Goal: Find specific page/section: Find specific page/section

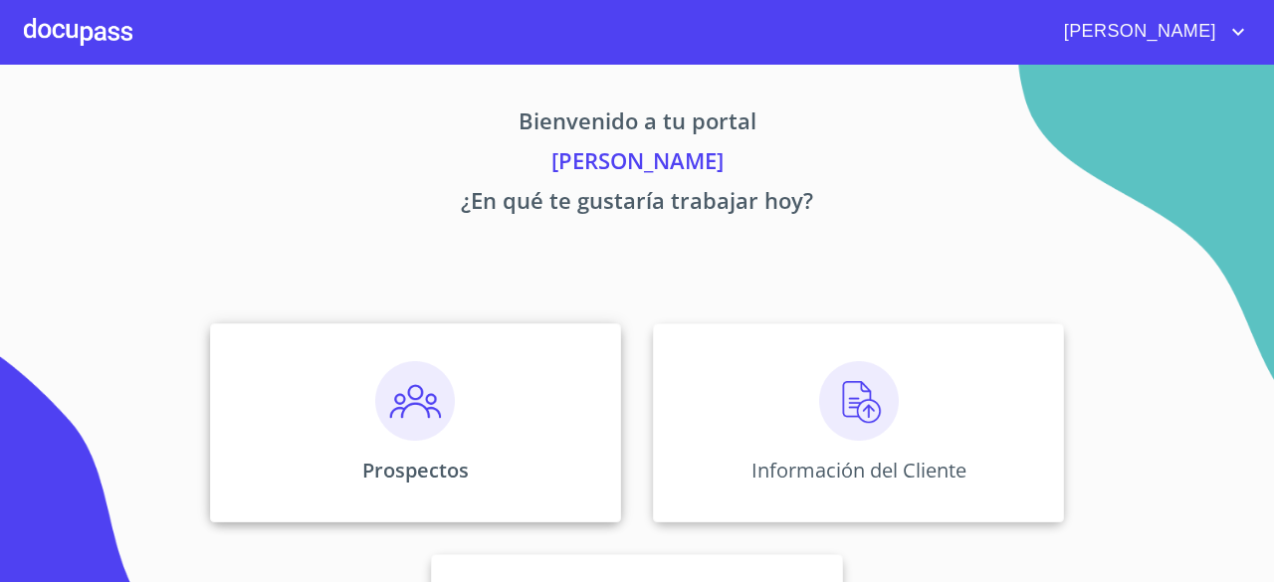
click at [404, 464] on p "Prospectos" at bounding box center [415, 470] width 106 height 27
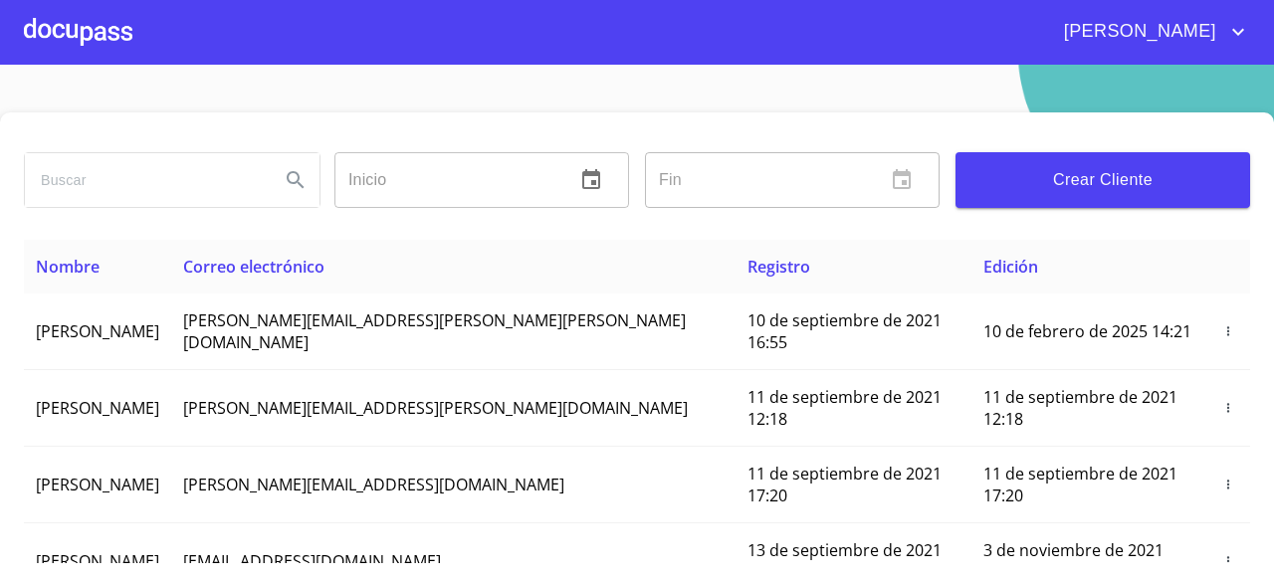
click at [188, 170] on input "search" at bounding box center [144, 180] width 239 height 54
type input "PRODUCTOS VETERINARIOS Y ALIMENTOS [PERSON_NAME]"
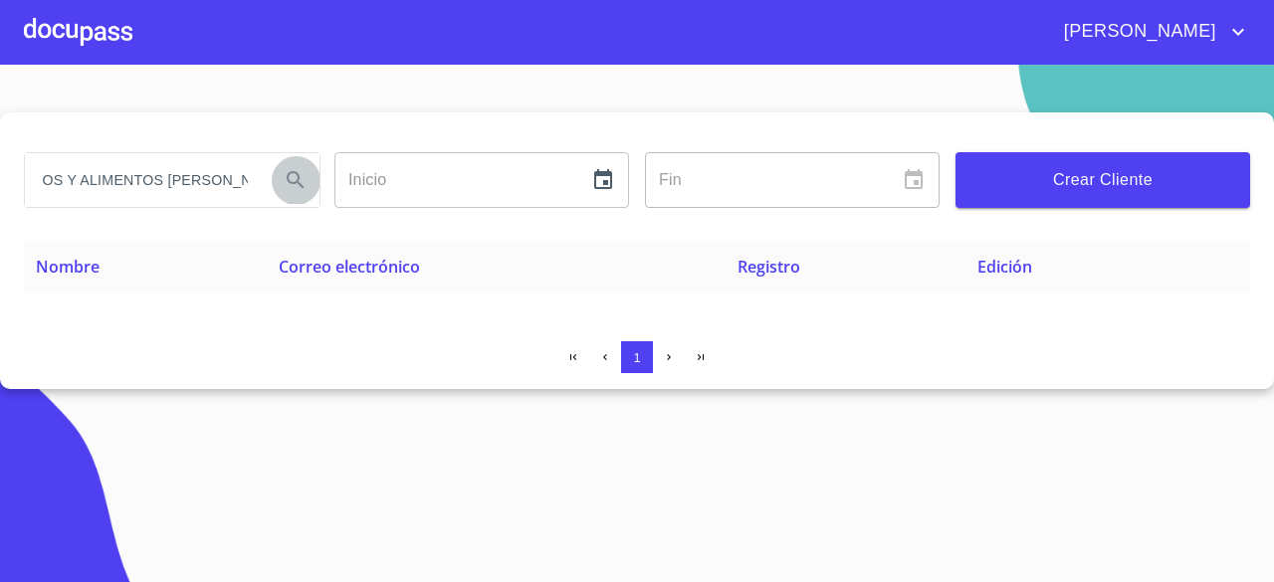
scroll to position [0, 0]
click at [289, 175] on icon "Search" at bounding box center [296, 180] width 24 height 24
click at [105, 25] on div at bounding box center [78, 32] width 108 height 64
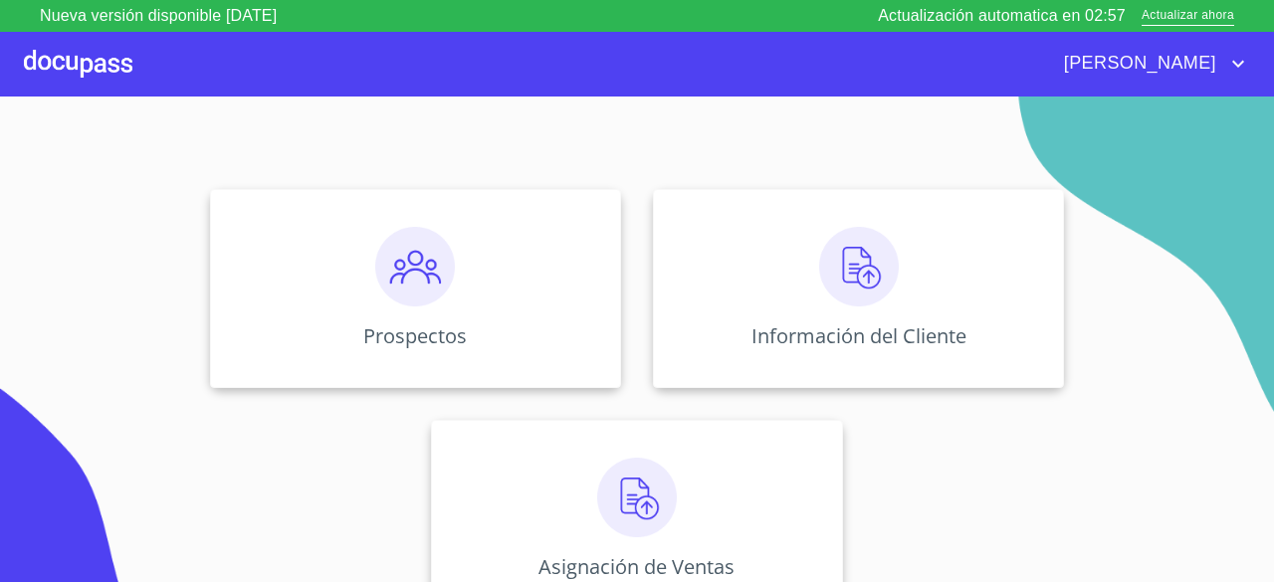
scroll to position [185, 0]
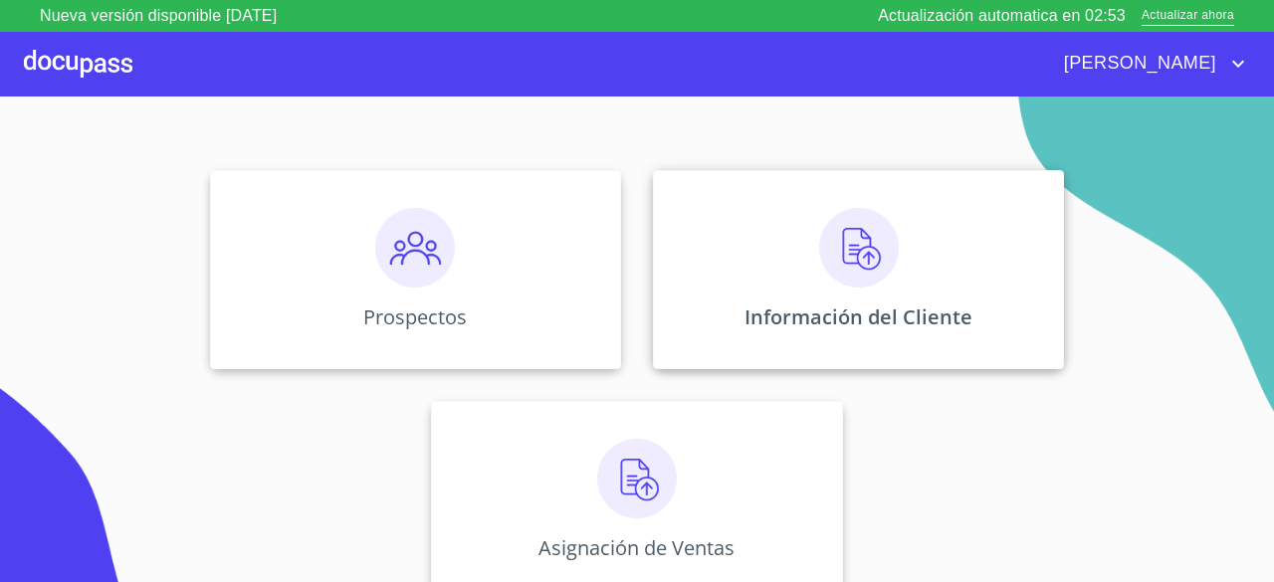
click at [862, 311] on p "Información del Cliente" at bounding box center [858, 317] width 228 height 27
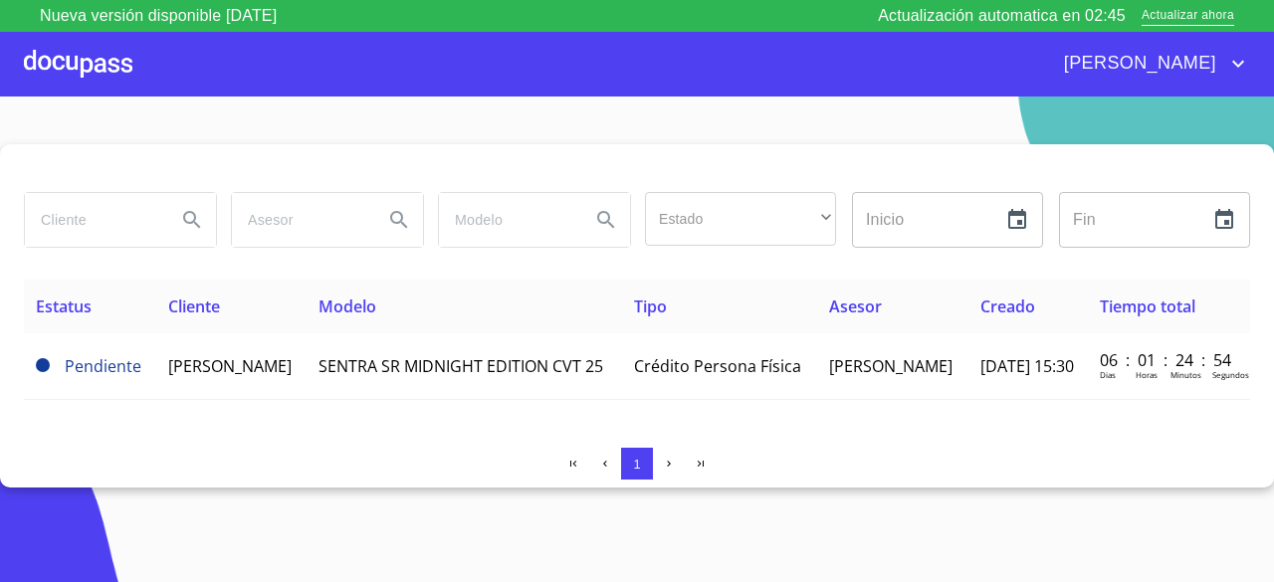
click at [105, 57] on div at bounding box center [78, 64] width 108 height 64
